Goal: Information Seeking & Learning: Learn about a topic

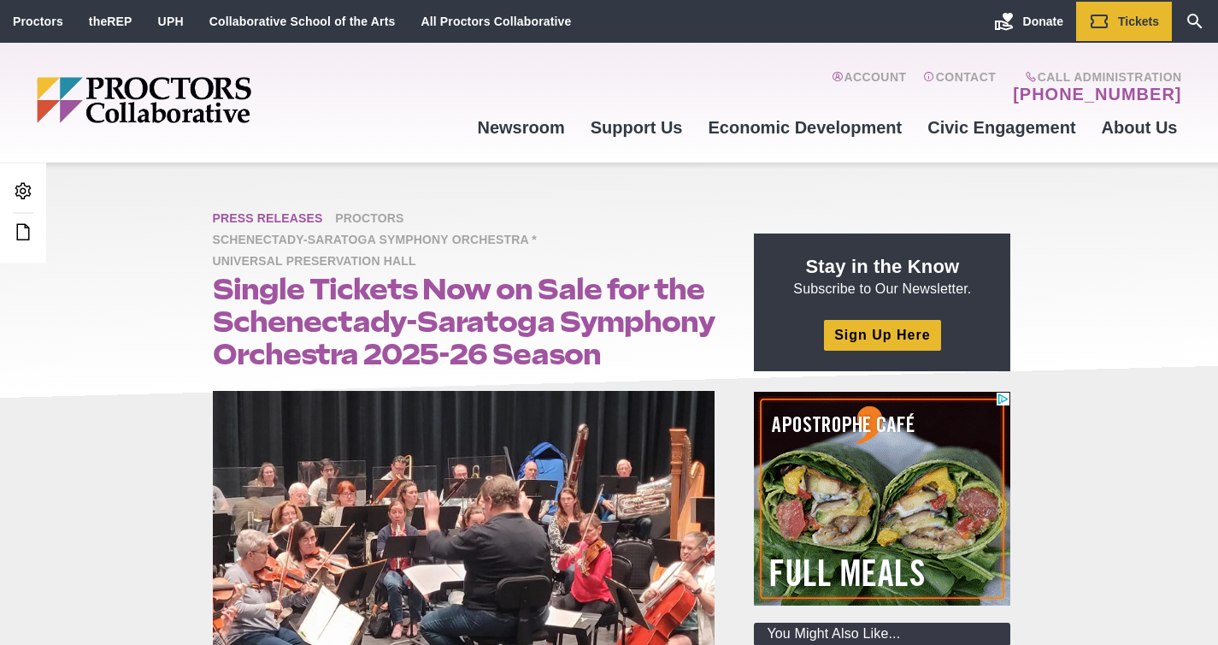
click at [237, 221] on span "Press Releases" at bounding box center [272, 219] width 119 height 21
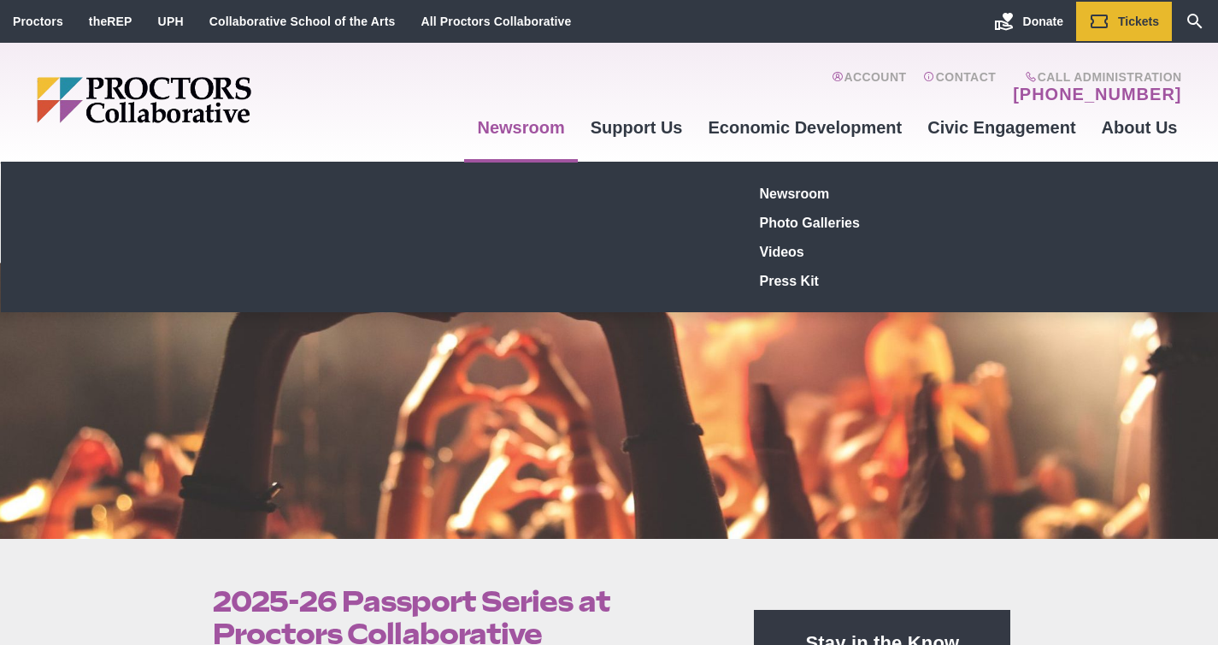
click at [528, 127] on link "Newsroom" at bounding box center [520, 127] width 113 height 46
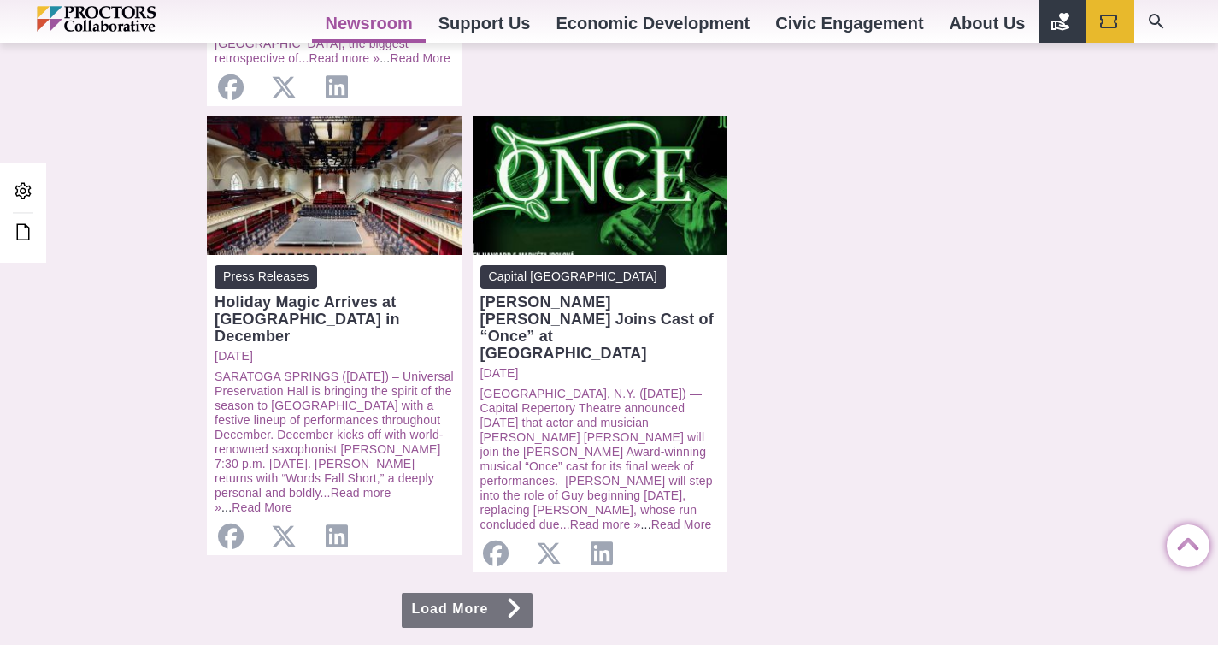
scroll to position [1686, 0]
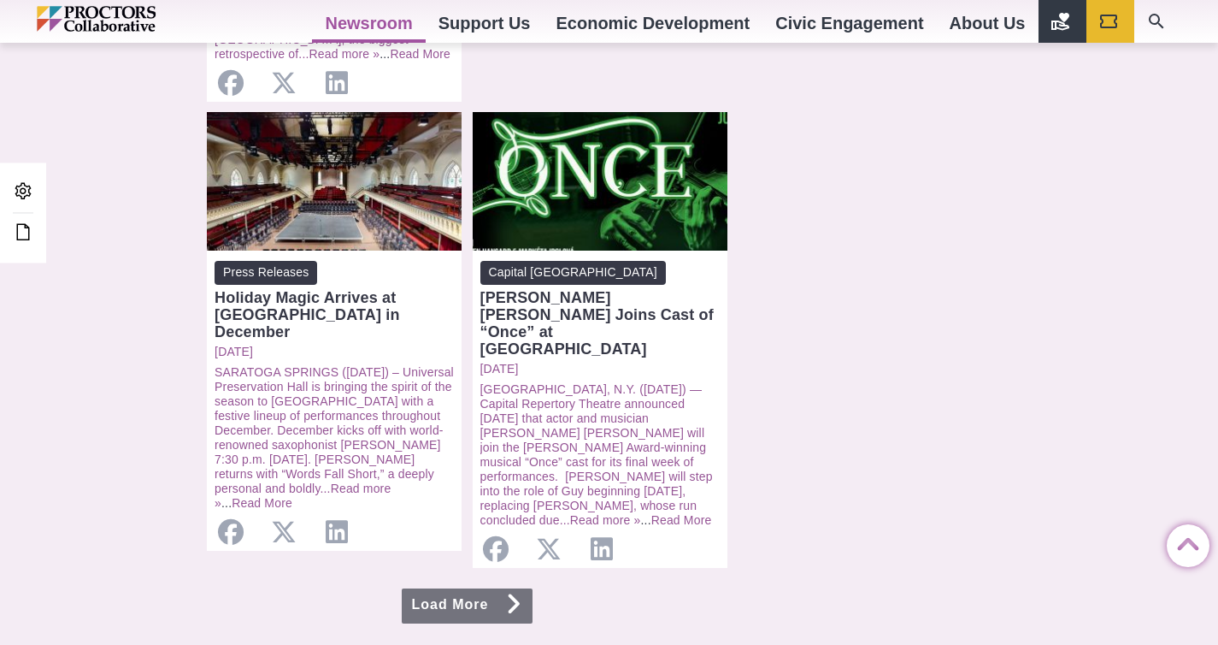
click at [506, 588] on link "Load More" at bounding box center [468, 605] width 132 height 35
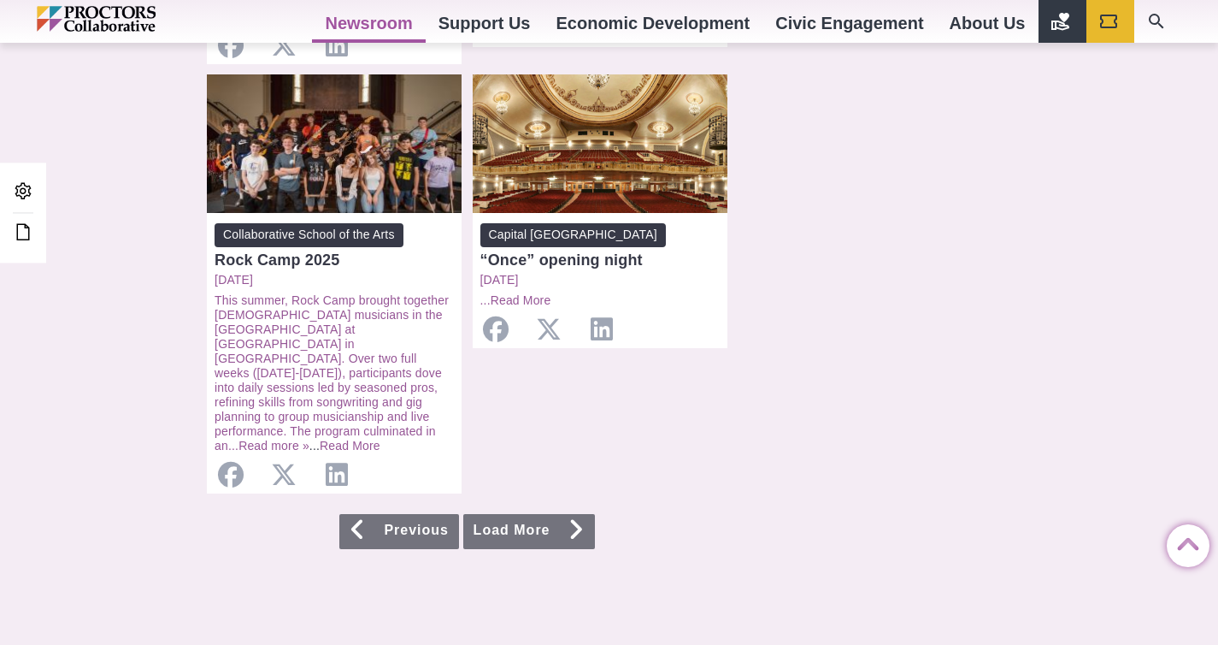
scroll to position [1671, 0]
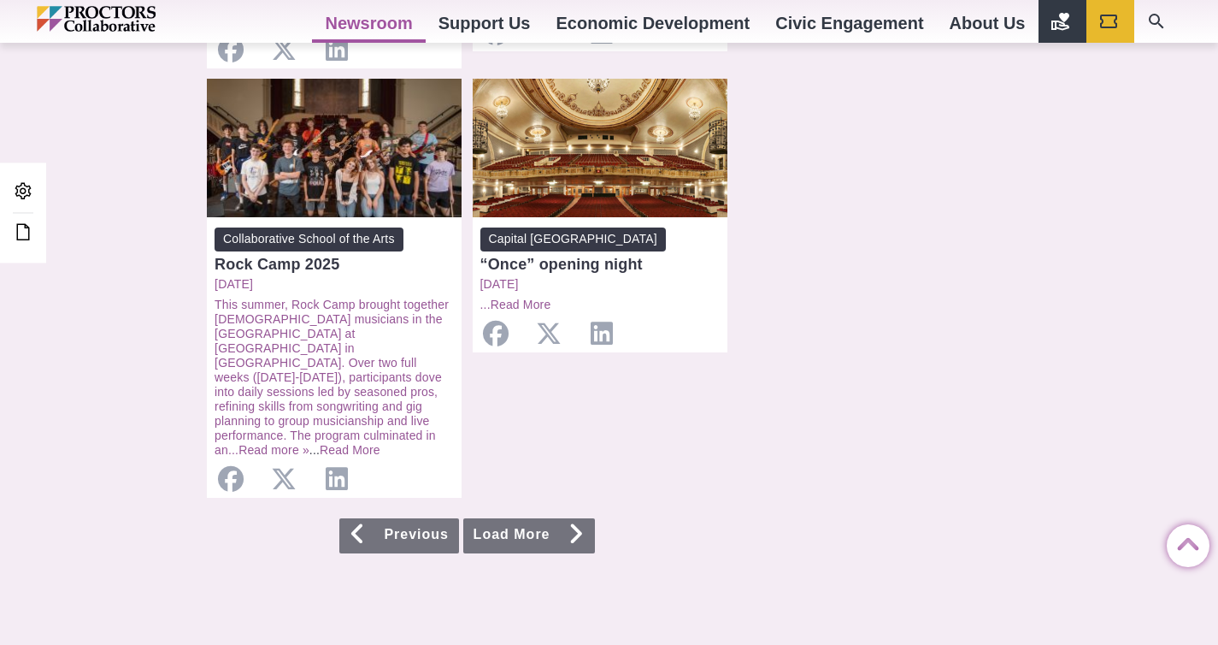
click at [544, 518] on link "Load More" at bounding box center [529, 535] width 132 height 35
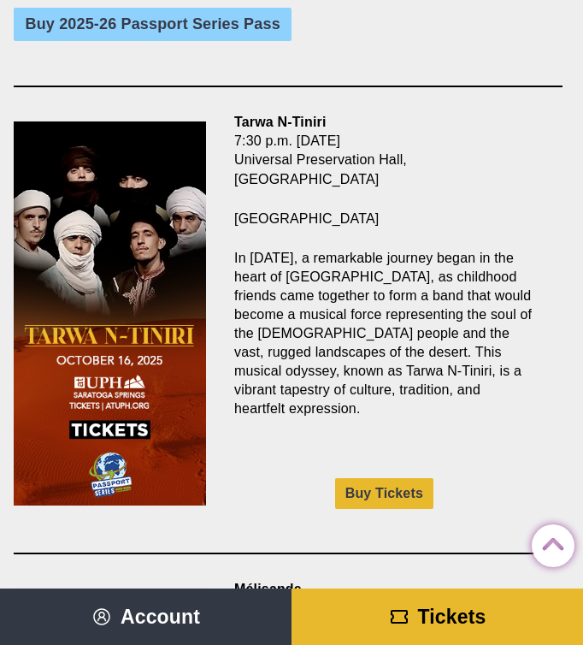
scroll to position [1056, 0]
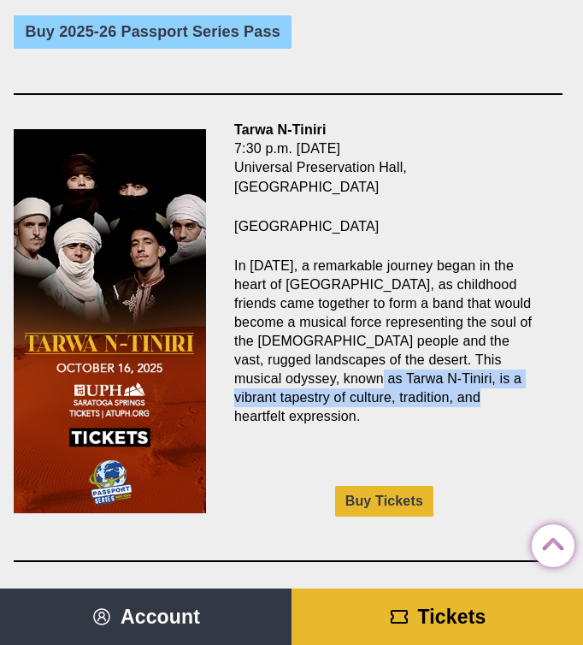
drag, startPoint x: 509, startPoint y: 346, endPoint x: 409, endPoint y: 335, distance: 100.7
click at [409, 335] on p "In 2012, a remarkable journey began in the heart of Morocco, as childhood frien…" at bounding box center [384, 342] width 300 height 170
copy p "a vibrant tapestry of culture, tradition, and heartfelt expression."
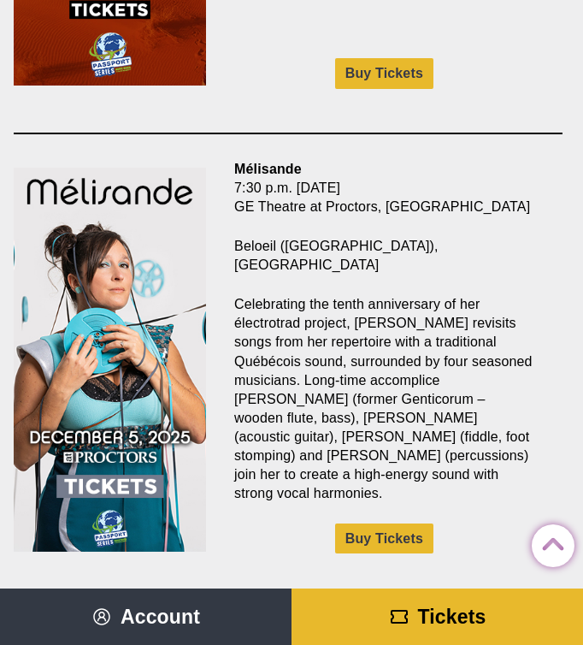
scroll to position [1510, 0]
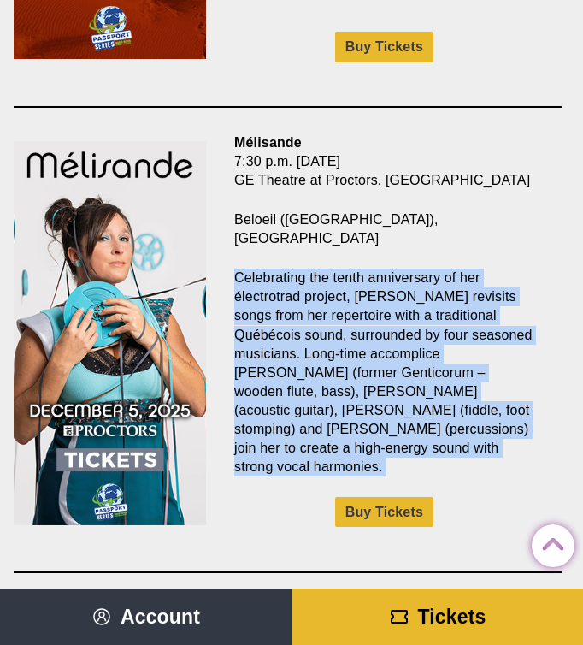
drag, startPoint x: 234, startPoint y: 214, endPoint x: 504, endPoint y: 396, distance: 325.1
click at [504, 396] on div "Mélisande 7:30 p.m. Friday, Dec. 5 GE Theatre at Proctors, Schenectady Beloeil …" at bounding box center [384, 339] width 357 height 412
copy div "Celebrating the tenth anniversary of her électrotrad project, Mélisande revisit…"
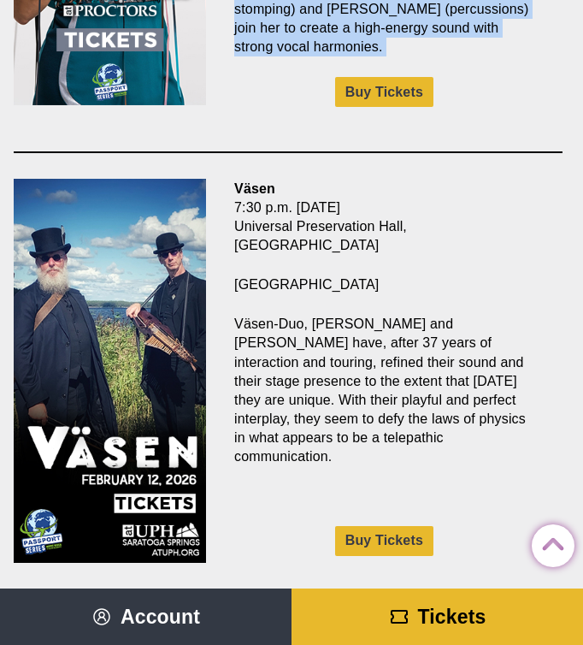
scroll to position [1941, 0]
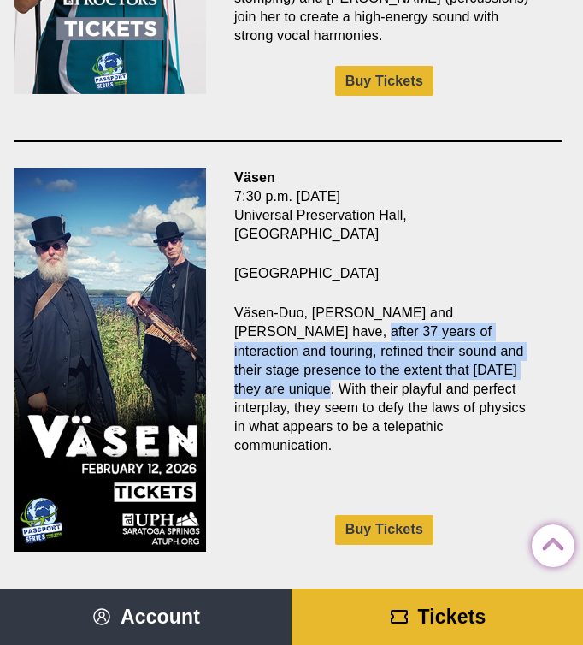
drag, startPoint x: 271, startPoint y: 256, endPoint x: 466, endPoint y: 303, distance: 200.5
click at [466, 304] on p "Väsen-Duo, Mikael Marin and Olov Johansson have, after 37 years of interaction …" at bounding box center [384, 379] width 300 height 151
copy p "after 37 years of interaction and touring, refined their sound and their stage …"
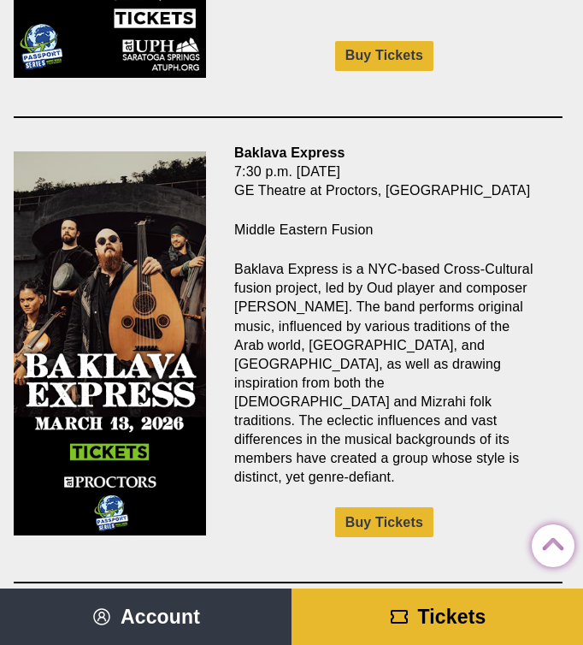
scroll to position [2420, 0]
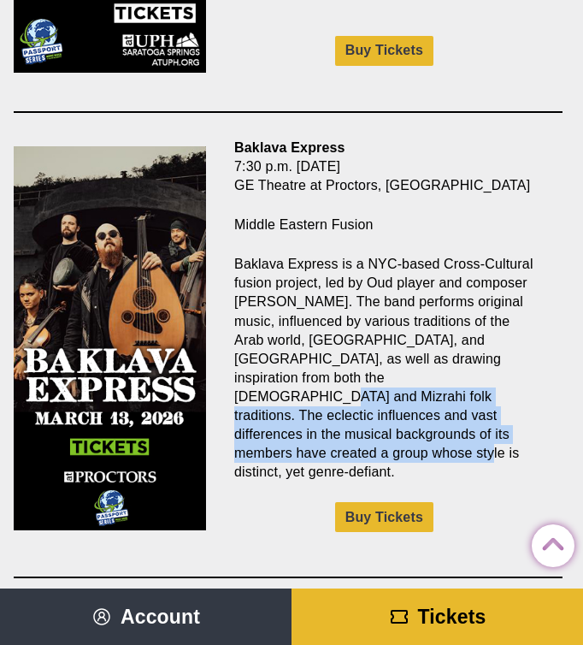
drag, startPoint x: 404, startPoint y: 312, endPoint x: 500, endPoint y: 370, distance: 112.0
click at [500, 370] on p "Baklava Express is a NYC-based Cross-Cultural fusion project, led by Oud player…" at bounding box center [384, 368] width 300 height 227
copy p "The eclectic influences and vast differences in the musical backgrounds of its …"
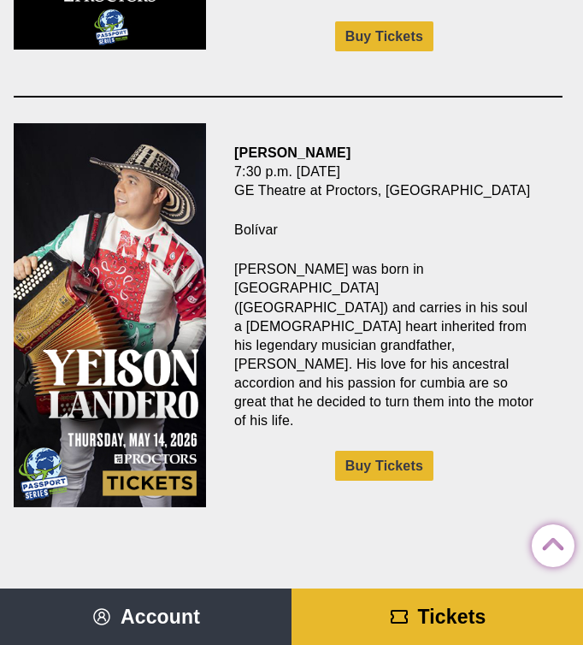
scroll to position [2893, 0]
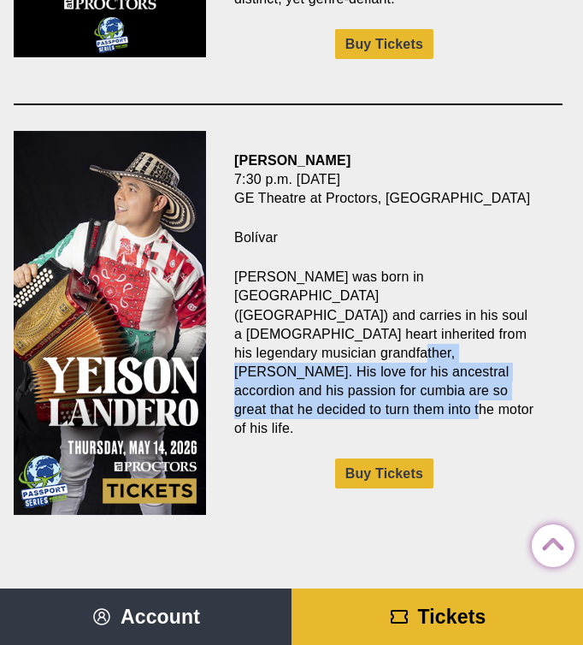
drag, startPoint x: 439, startPoint y: 319, endPoint x: 422, endPoint y: 266, distance: 55.4
click at [422, 268] on p "Yeison Landero was born in San Jacinto (Bolívar) and carries in his soul a cumb…" at bounding box center [384, 353] width 300 height 170
copy p "His love for his ancestral accordion and his passion for cumbia are so great th…"
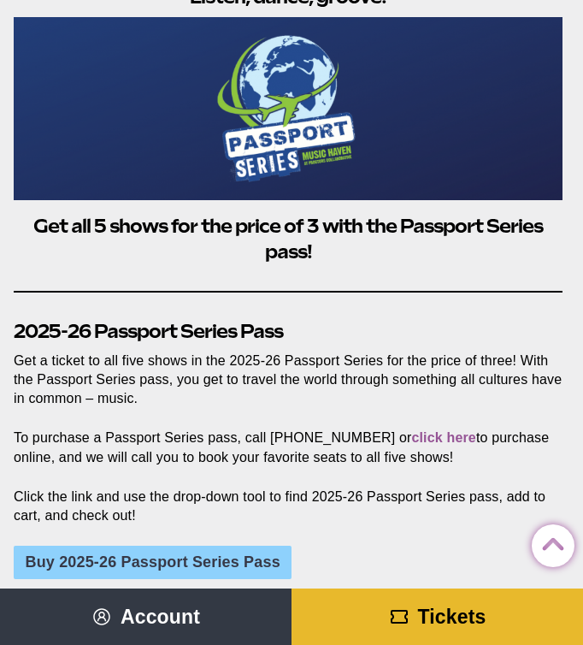
scroll to position [560, 0]
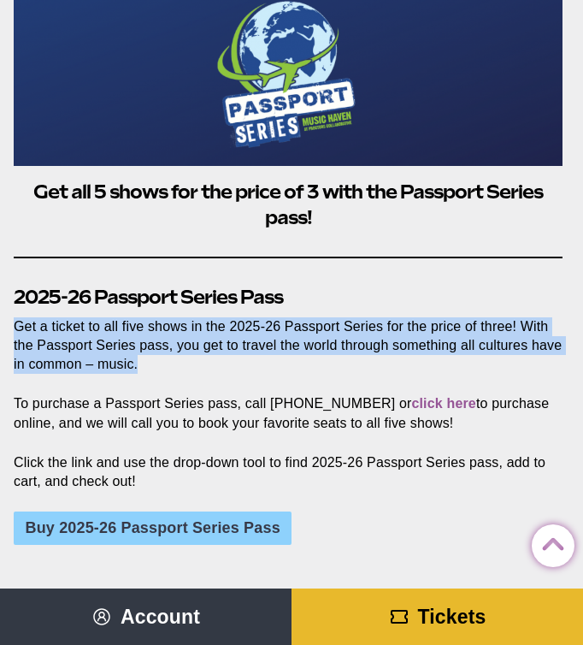
drag, startPoint x: 15, startPoint y: 280, endPoint x: 174, endPoint y: 314, distance: 163.3
click at [174, 317] on p "Get a ticket to all five shows in the 2025-26 Passport Series for the price of …" at bounding box center [288, 345] width 549 height 56
copy p "Get a ticket to all five shows in the 2025-26 Passport Series for the price of …"
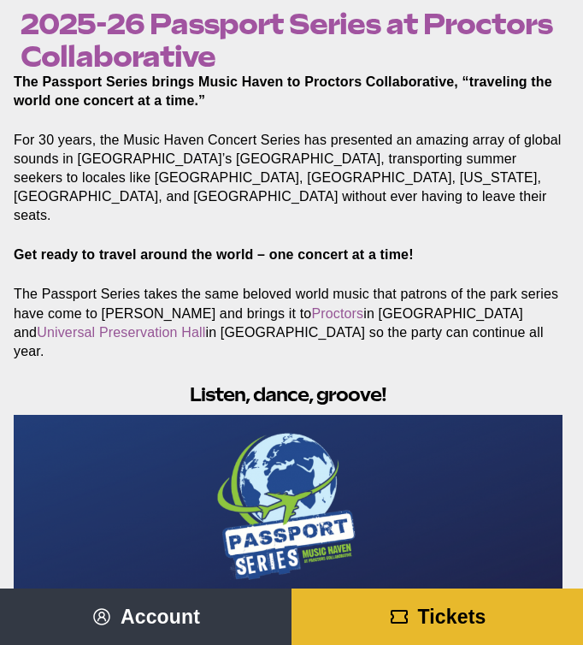
scroll to position [125, 0]
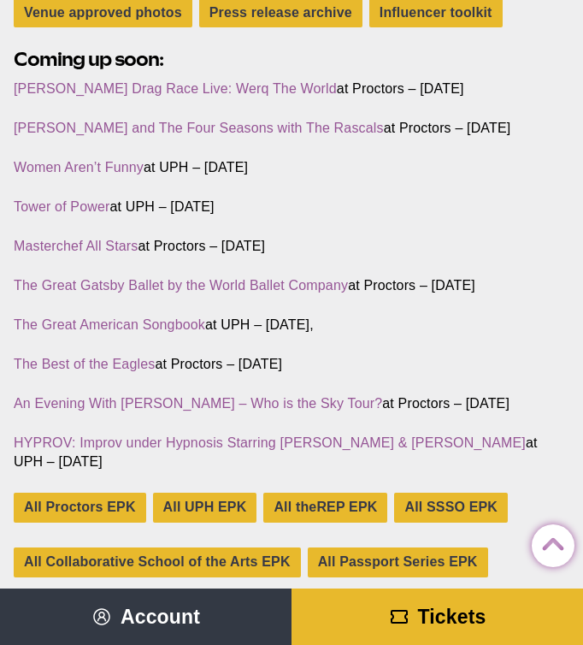
scroll to position [456, 0]
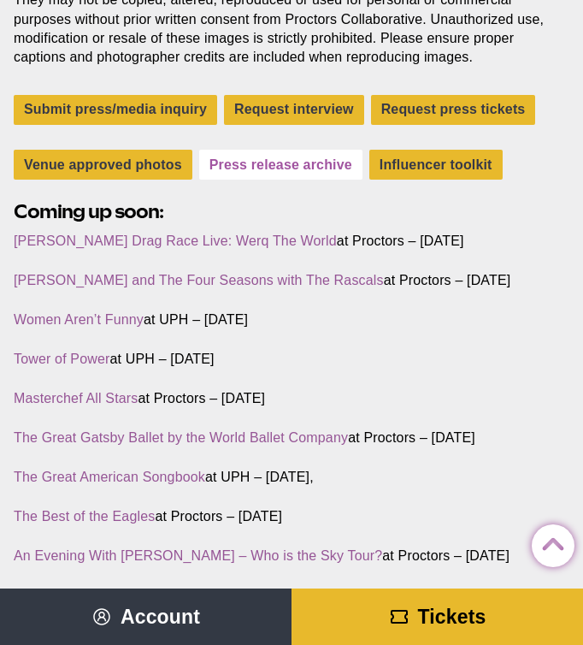
click at [309, 169] on link "Press release archive" at bounding box center [280, 165] width 163 height 30
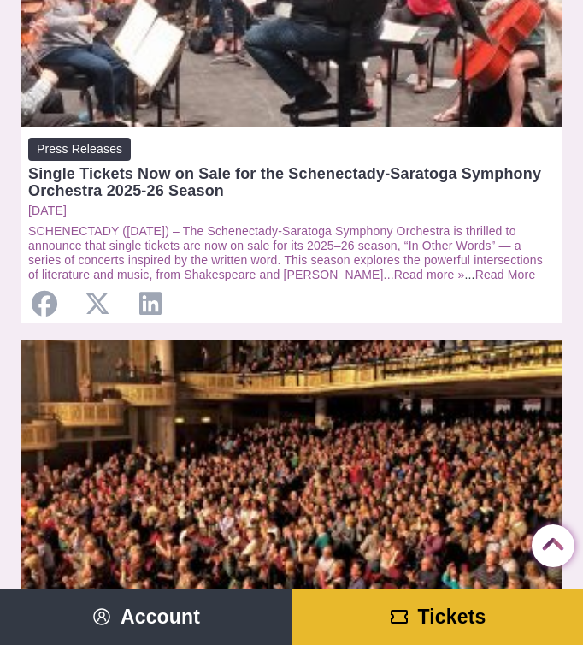
scroll to position [377, 0]
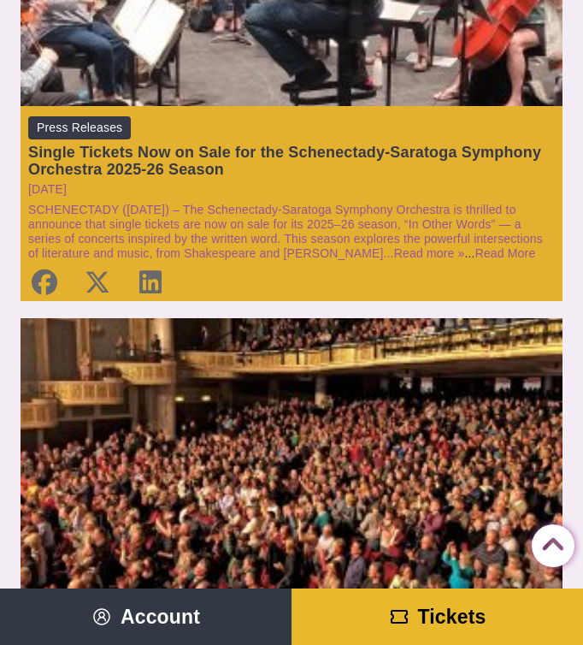
click at [359, 178] on div "Single Tickets Now on Sale for the Schenectady-Saratoga Symphony Orchestra 2025…" at bounding box center [291, 161] width 527 height 34
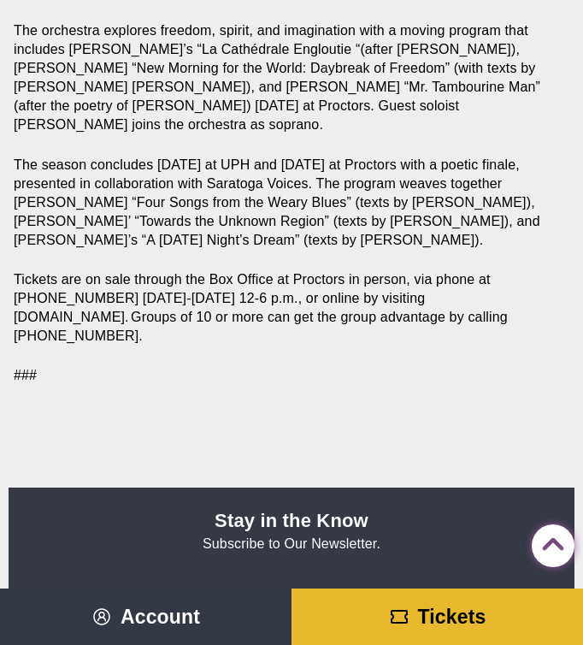
scroll to position [1293, 0]
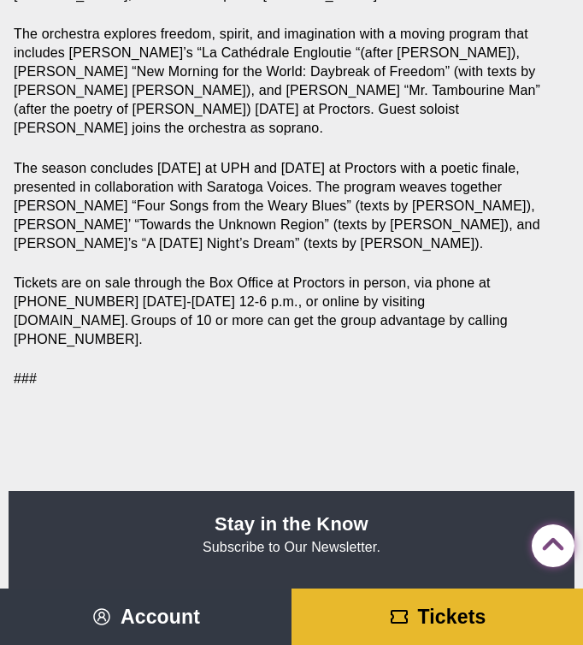
drag, startPoint x: 481, startPoint y: 273, endPoint x: 135, endPoint y: 245, distance: 346.6
click at [135, 274] on p "Tickets are on sale through the Box Office at Proctors in person, via phone at …" at bounding box center [288, 311] width 549 height 75
copy p "through the Box Office at Proctors in person, via phone at [PHONE_NUMBER] [DATE…"
click at [294, 274] on p "Tickets are on sale through the Box Office at Proctors in person, via phone at …" at bounding box center [288, 311] width 549 height 75
